Goal: Book appointment/travel/reservation

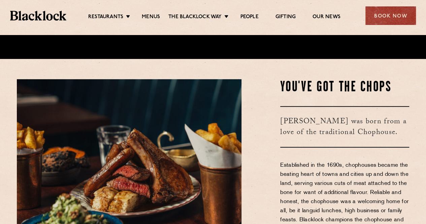
scroll to position [202, 0]
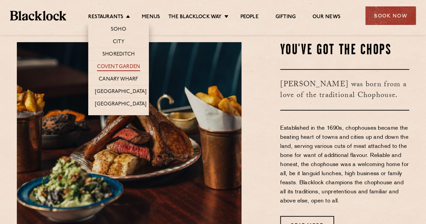
click at [121, 64] on link "Covent Garden" at bounding box center [118, 67] width 43 height 7
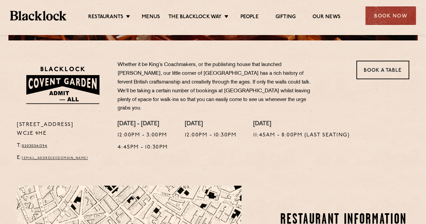
scroll to position [168, 0]
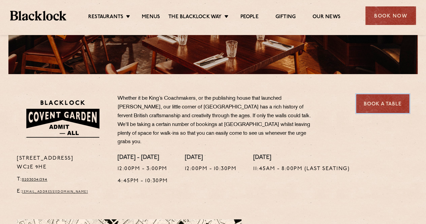
click at [380, 100] on link "Book a Table" at bounding box center [382, 103] width 53 height 19
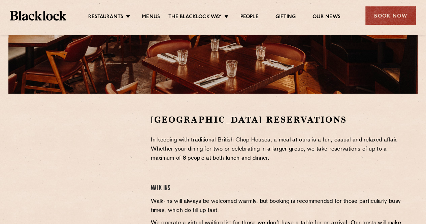
scroll to position [168, 0]
